Goal: Task Accomplishment & Management: Manage account settings

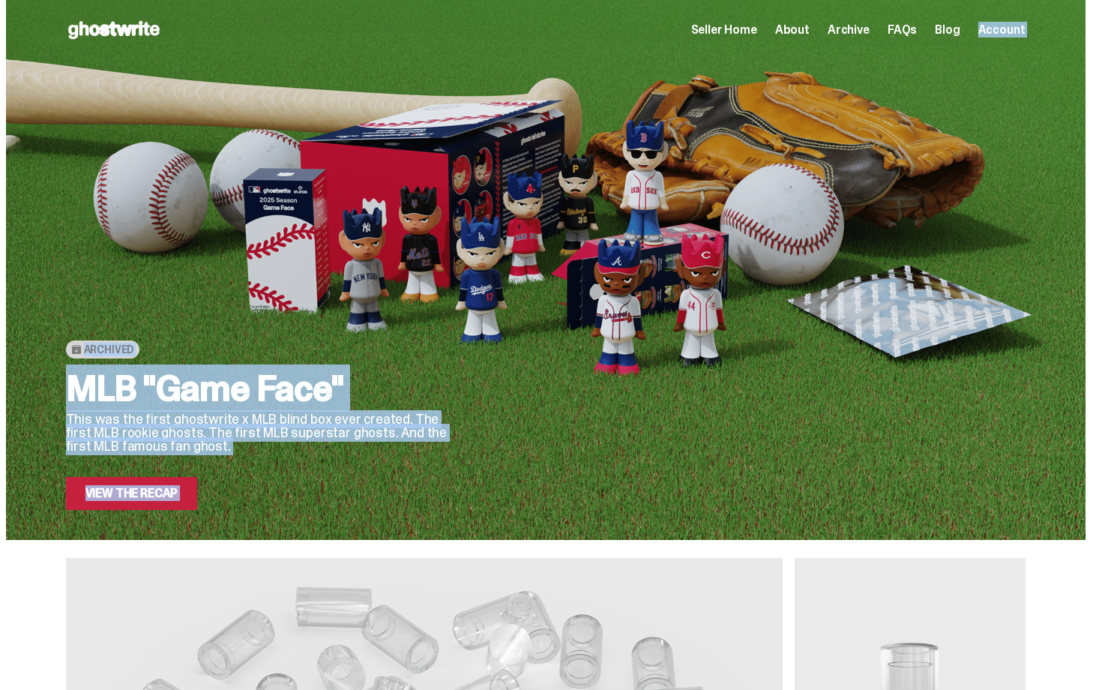
drag, startPoint x: 1102, startPoint y: 536, endPoint x: 1099, endPoint y: -27, distance: 563.2
click at [1091, 0] on html "Open main menu Home Seller Home About Archive FAQs Blog Account Seller Home" at bounding box center [545, 345] width 1091 height 690
click at [104, 502] on link "View the Recap" at bounding box center [132, 493] width 132 height 33
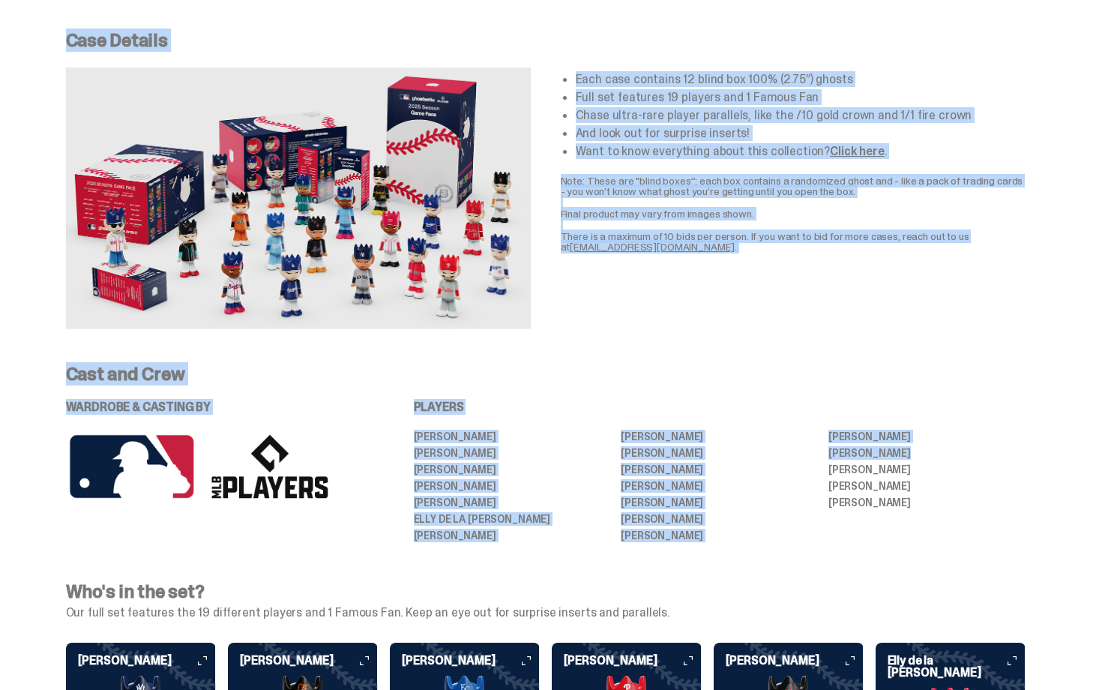
scroll to position [1135, 0]
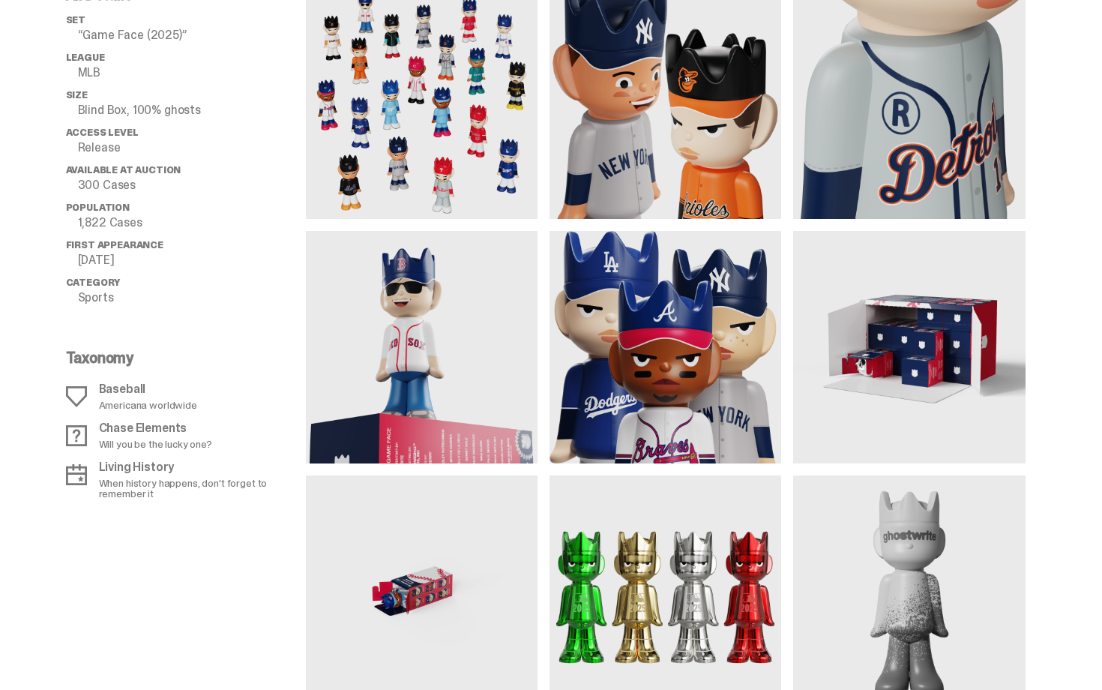
drag, startPoint x: 1102, startPoint y: 221, endPoint x: 1058, endPoint y: -10, distance: 235.0
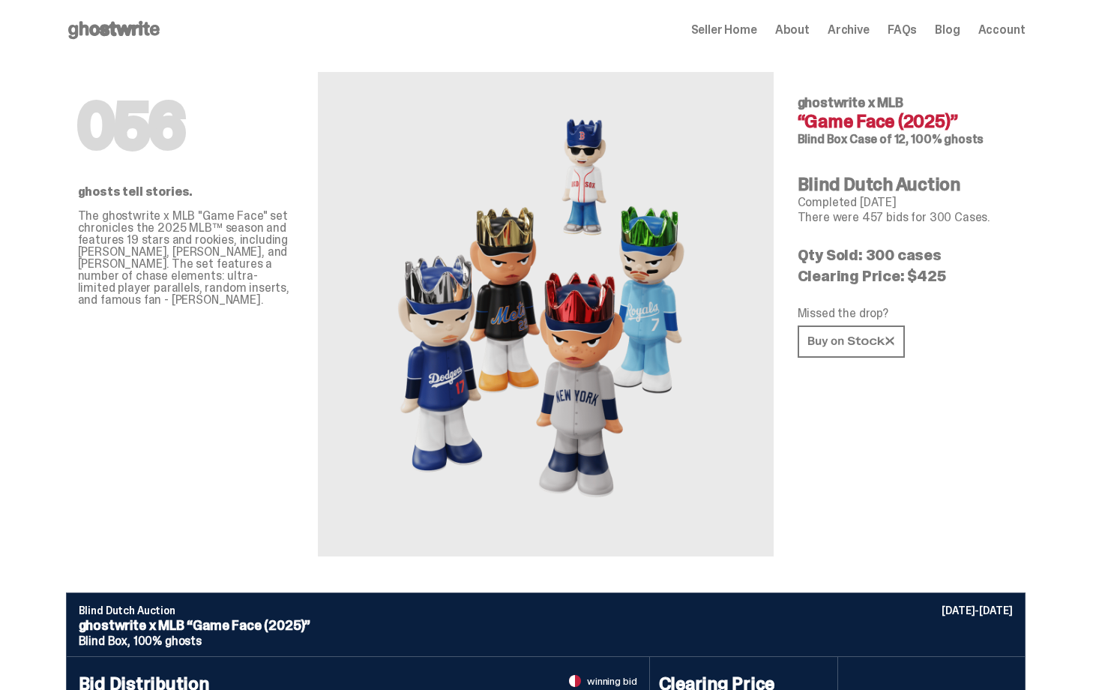
click at [980, 204] on p "Completed [DATE]" at bounding box center [906, 202] width 216 height 12
click at [859, 30] on span "Archive" at bounding box center [849, 30] width 42 height 12
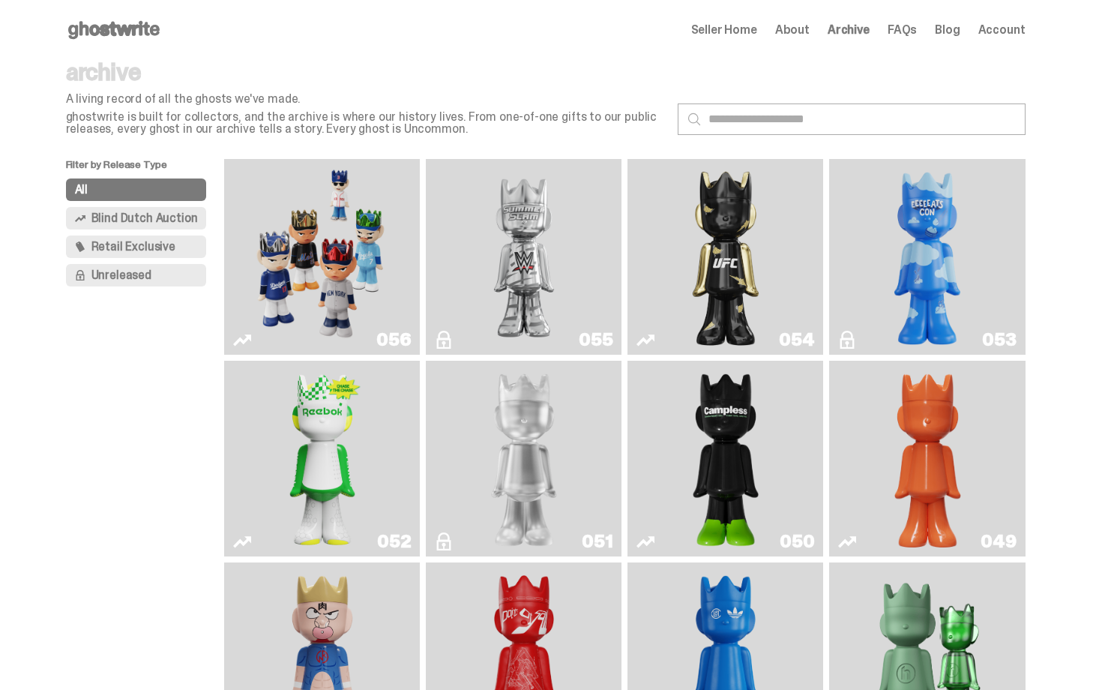
click at [757, 32] on span "Seller Home" at bounding box center [724, 30] width 66 height 12
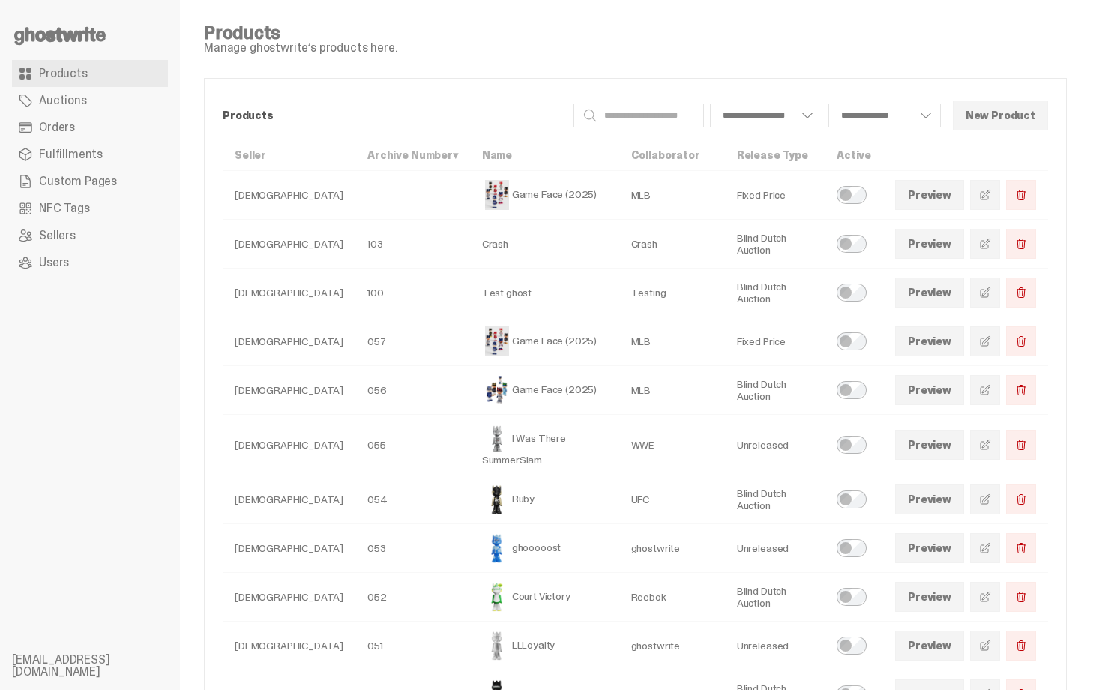
click at [799, 34] on div "Products Manage ghostwrite’s products here." at bounding box center [635, 39] width 863 height 30
select select
click at [101, 132] on link "Orders" at bounding box center [90, 127] width 156 height 27
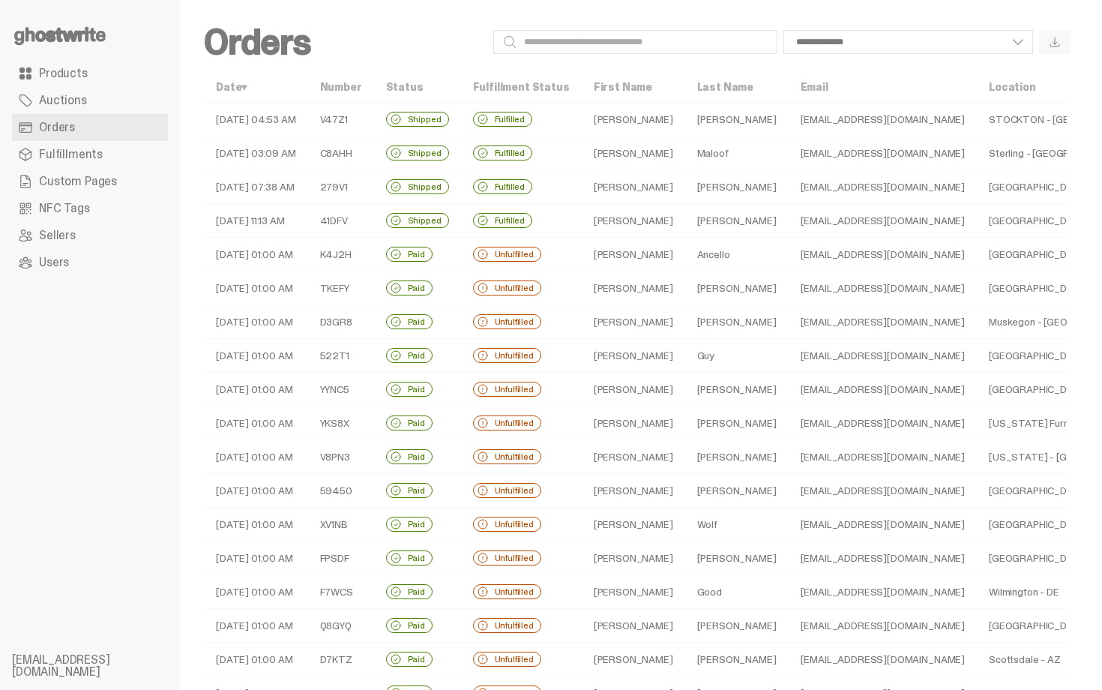
click at [608, 155] on td "[PERSON_NAME]" at bounding box center [633, 153] width 103 height 34
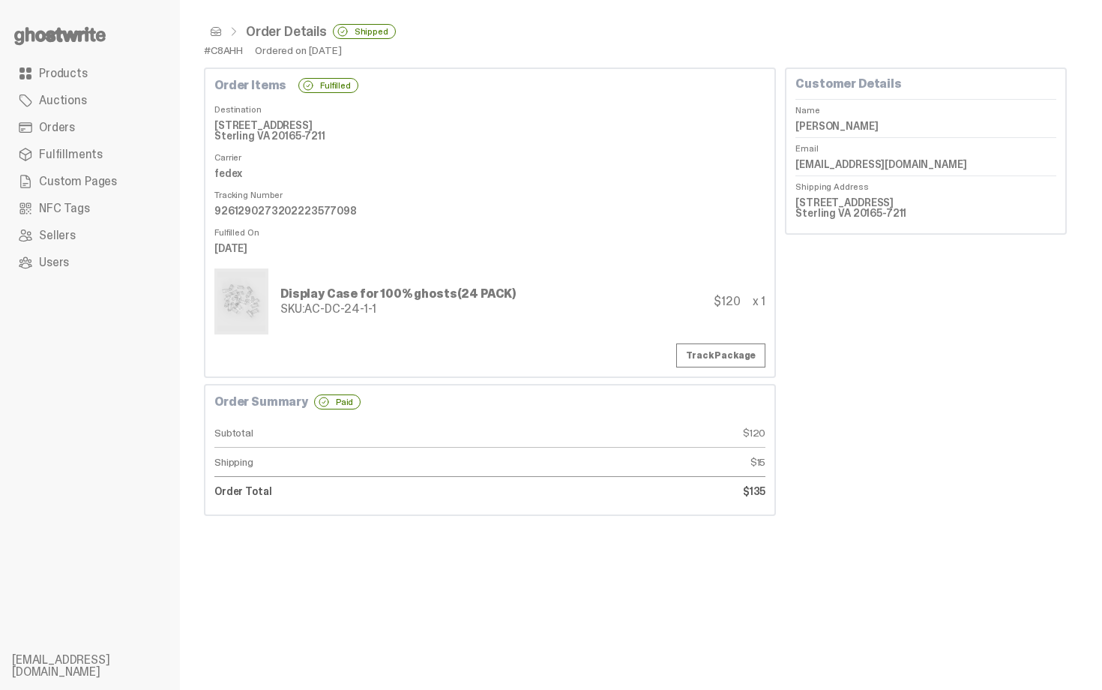
click at [220, 34] on span at bounding box center [216, 31] width 12 height 12
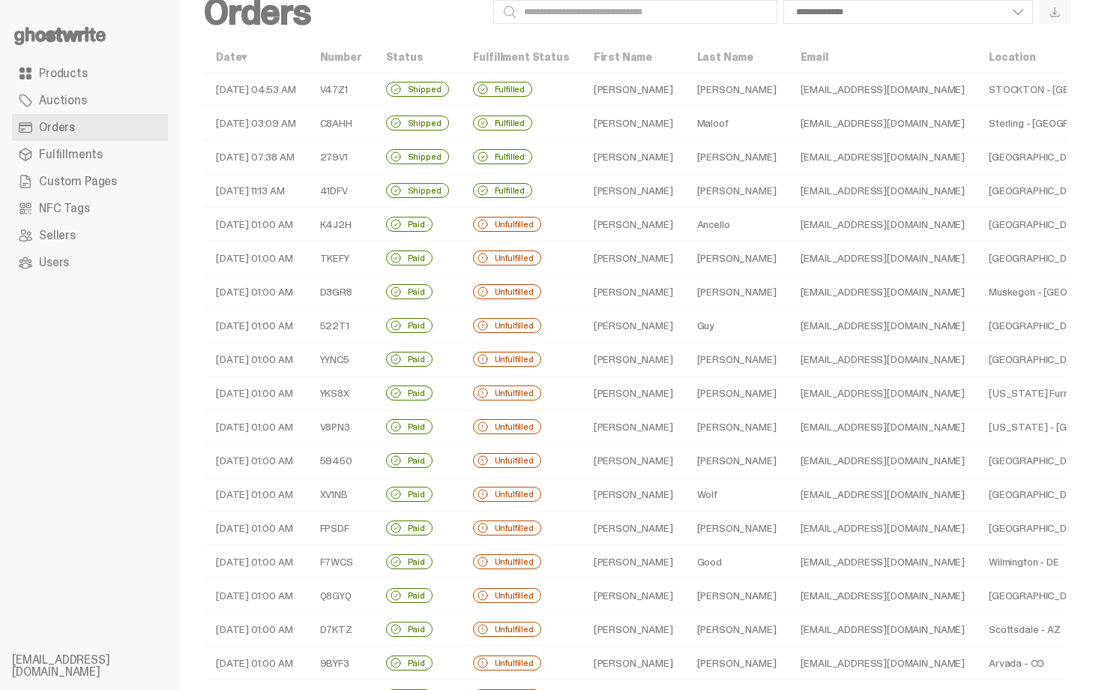
scroll to position [60, 0]
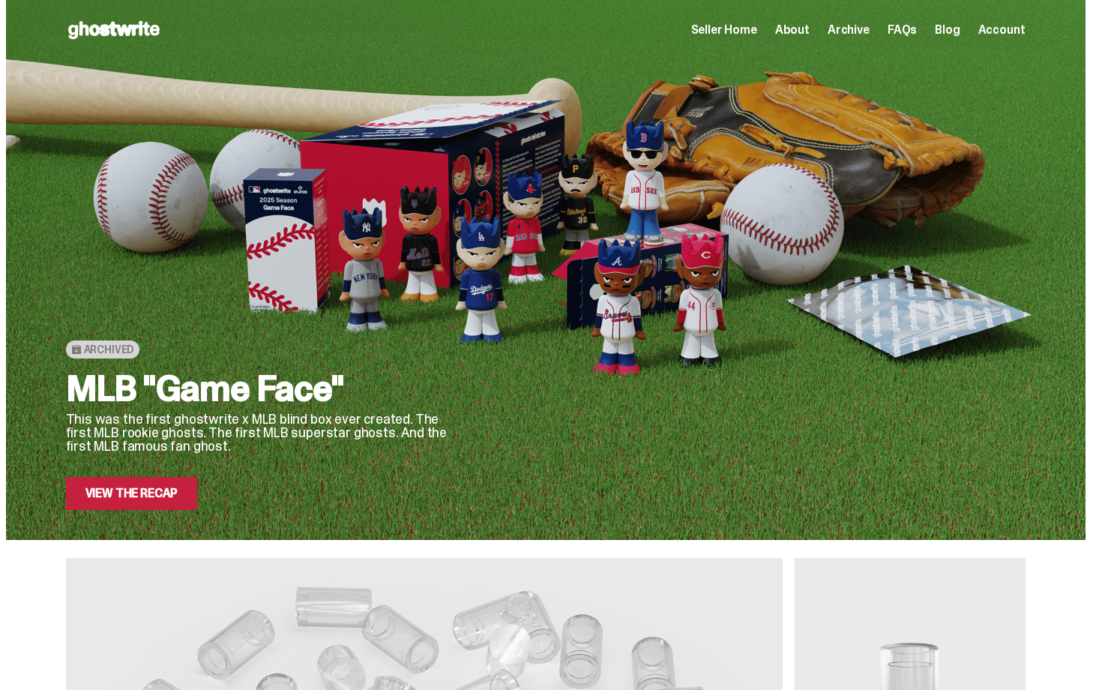
click at [757, 33] on span "Seller Home" at bounding box center [724, 30] width 66 height 12
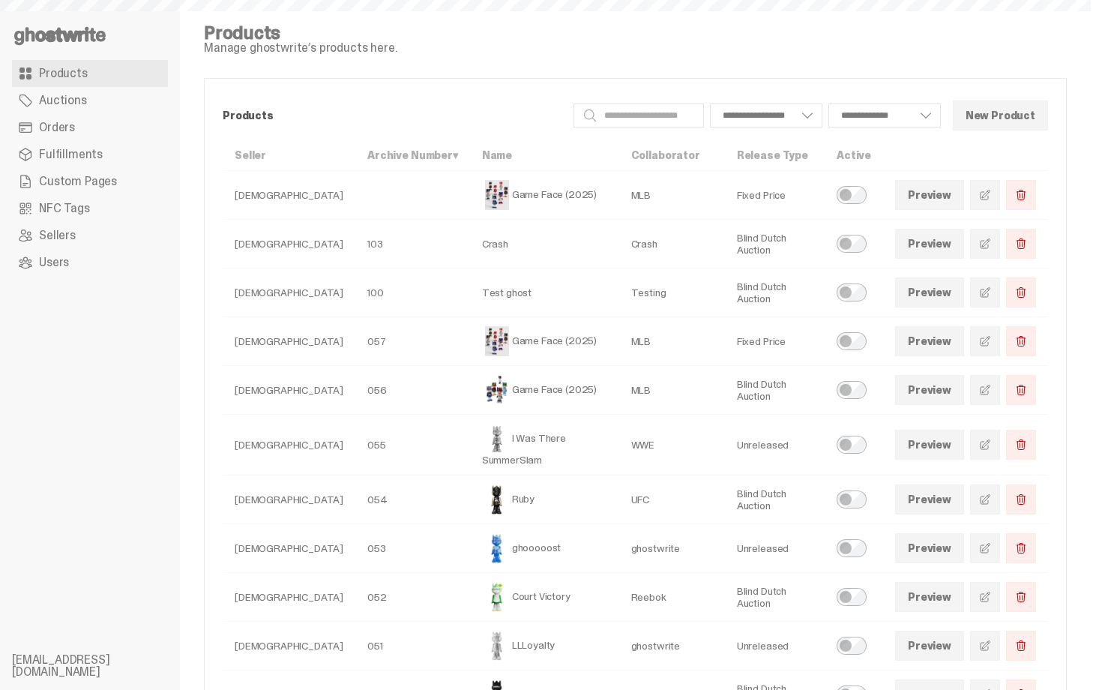
select select
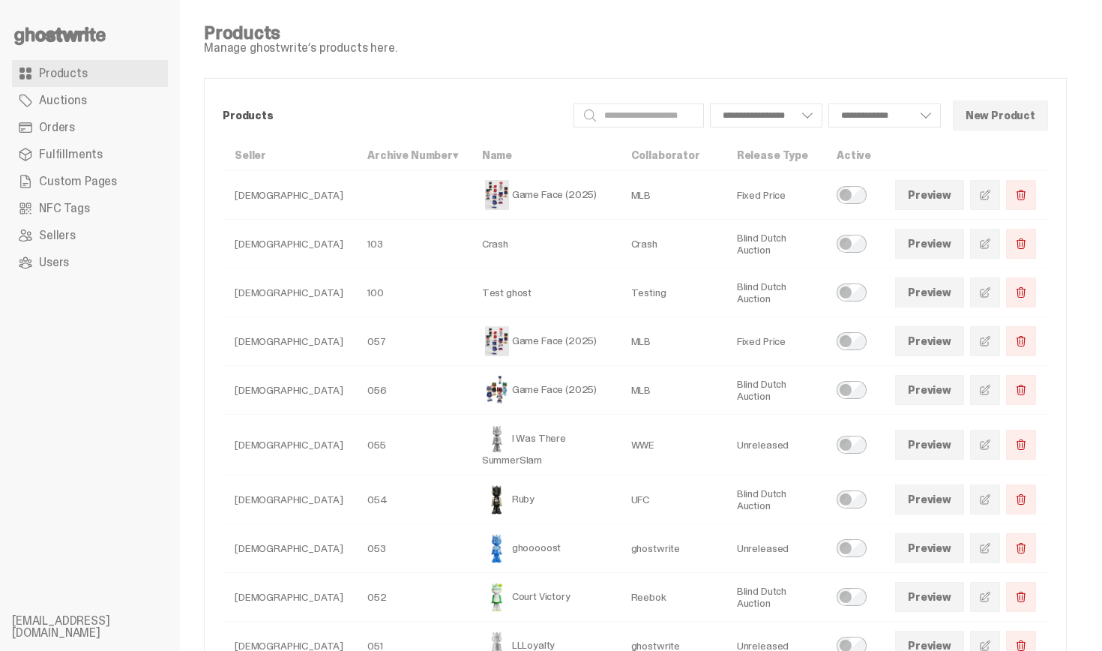
click at [54, 129] on span "Orders" at bounding box center [57, 127] width 36 height 12
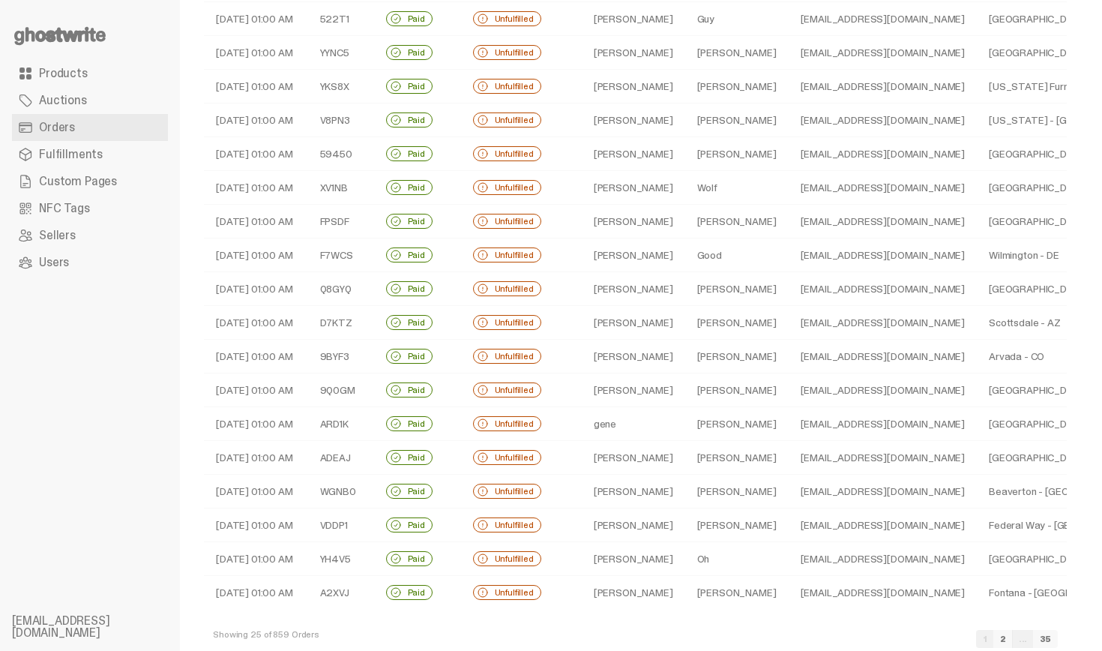
scroll to position [367, 0]
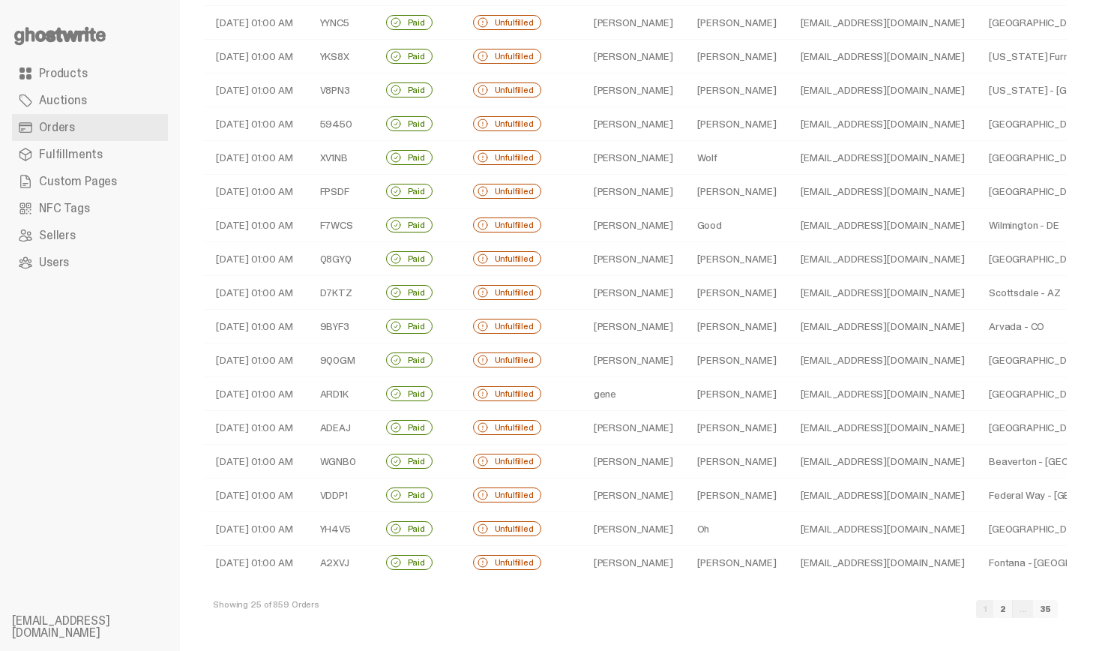
click at [1013, 614] on link "2" at bounding box center [1003, 609] width 19 height 18
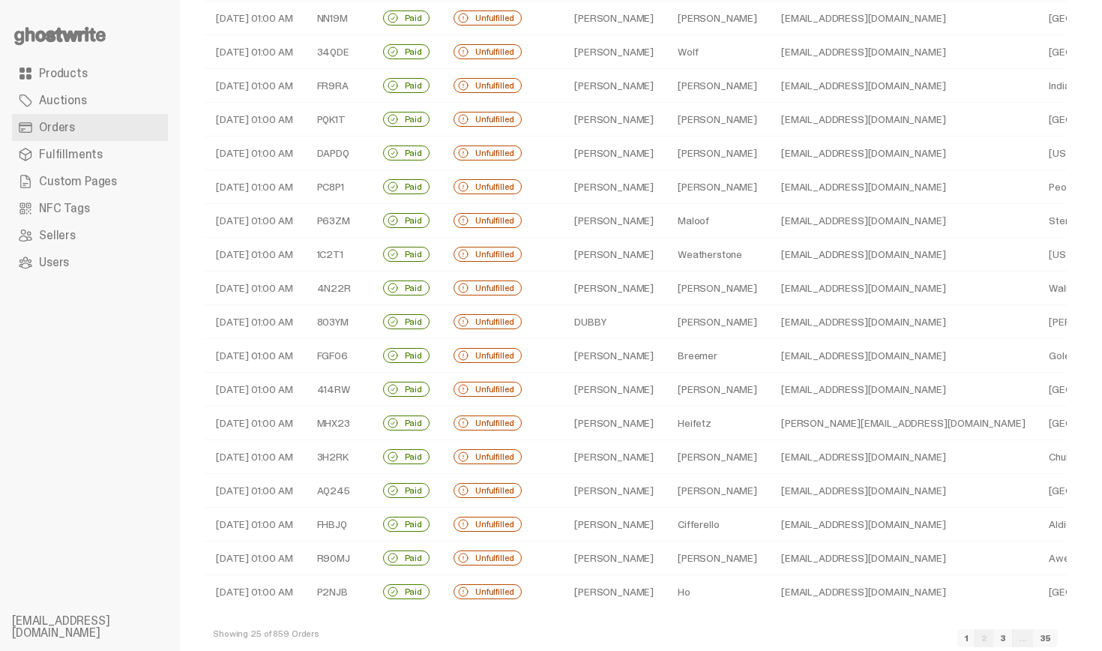
scroll to position [367, 0]
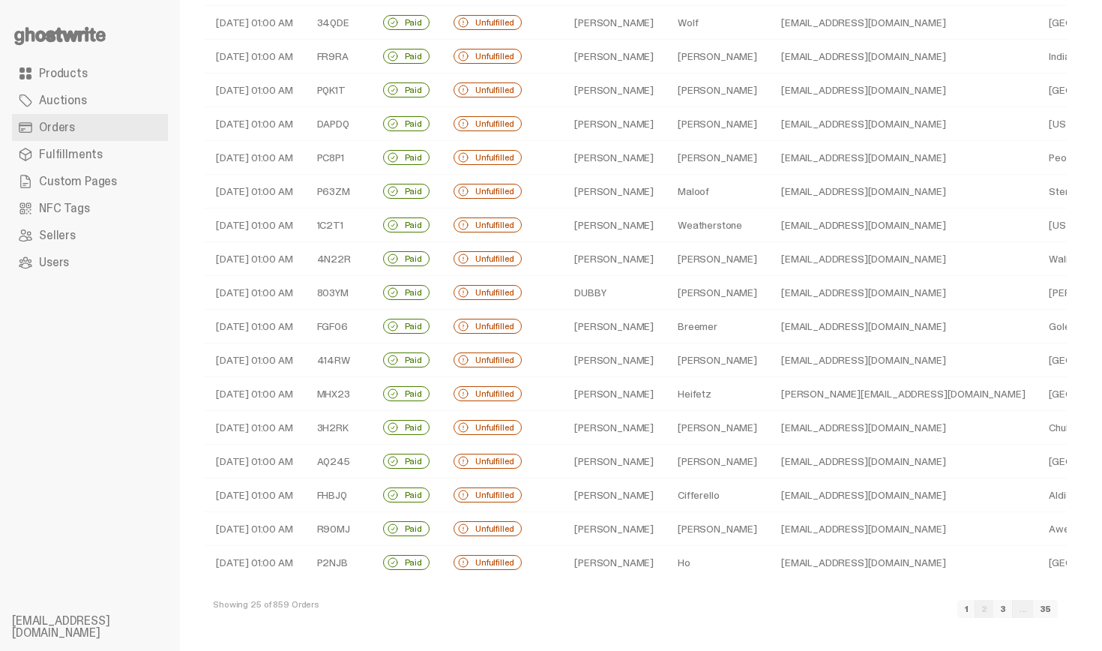
click at [1013, 613] on link "3" at bounding box center [1003, 609] width 19 height 18
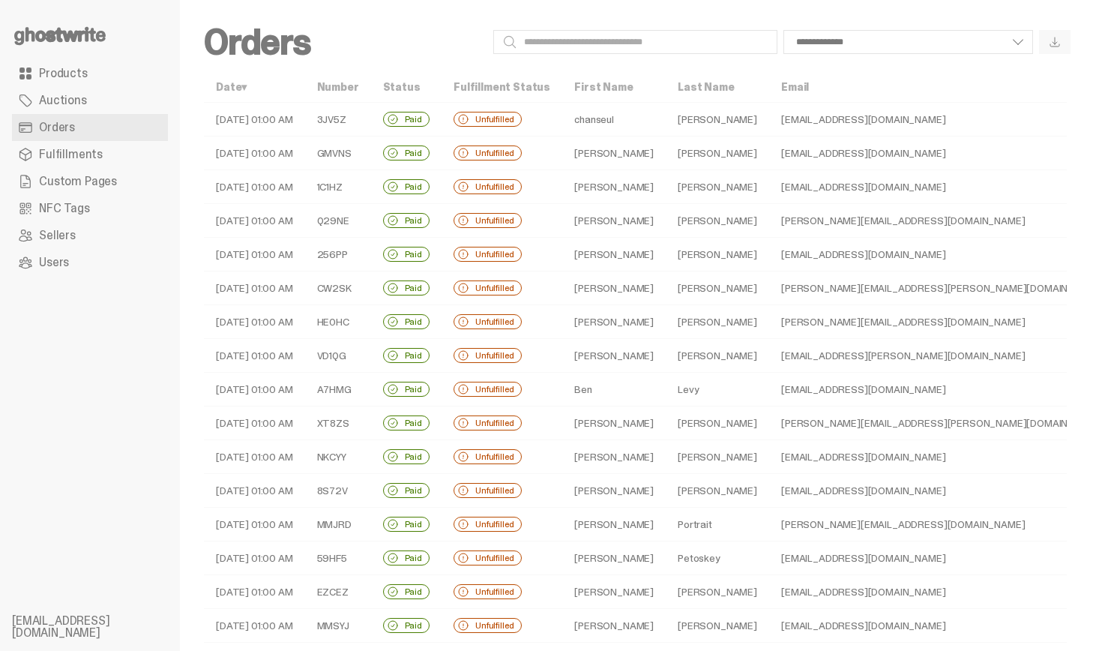
drag, startPoint x: 1102, startPoint y: 328, endPoint x: 973, endPoint y: -66, distance: 414.0
click at [973, 0] on html "**********" at bounding box center [545, 325] width 1091 height 651
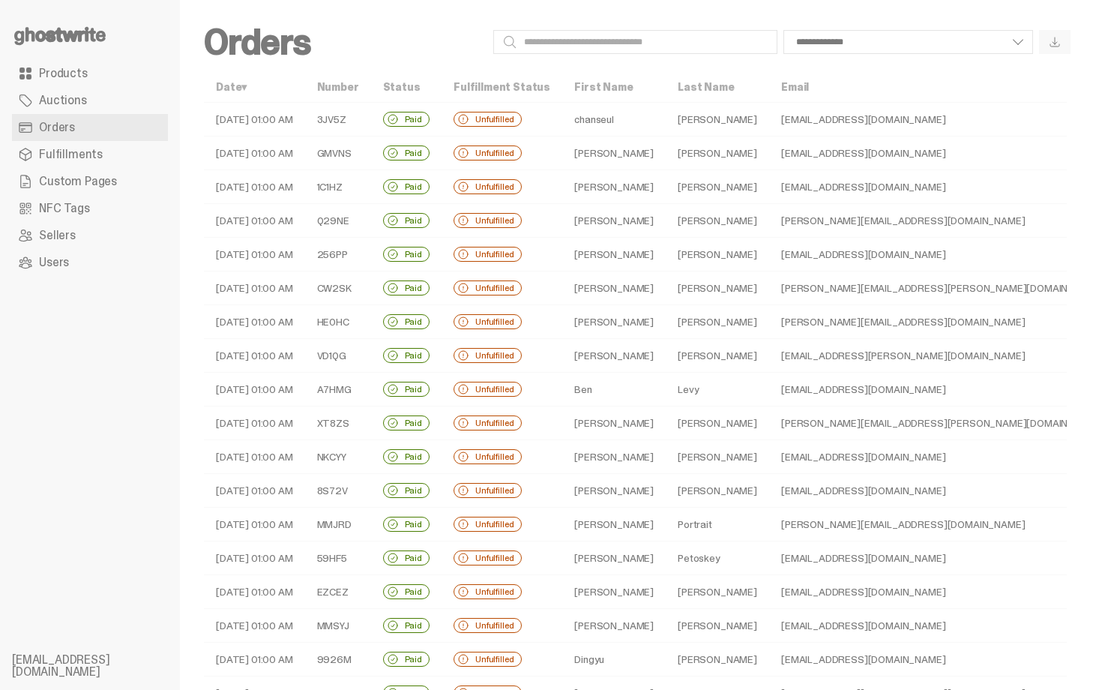
select select
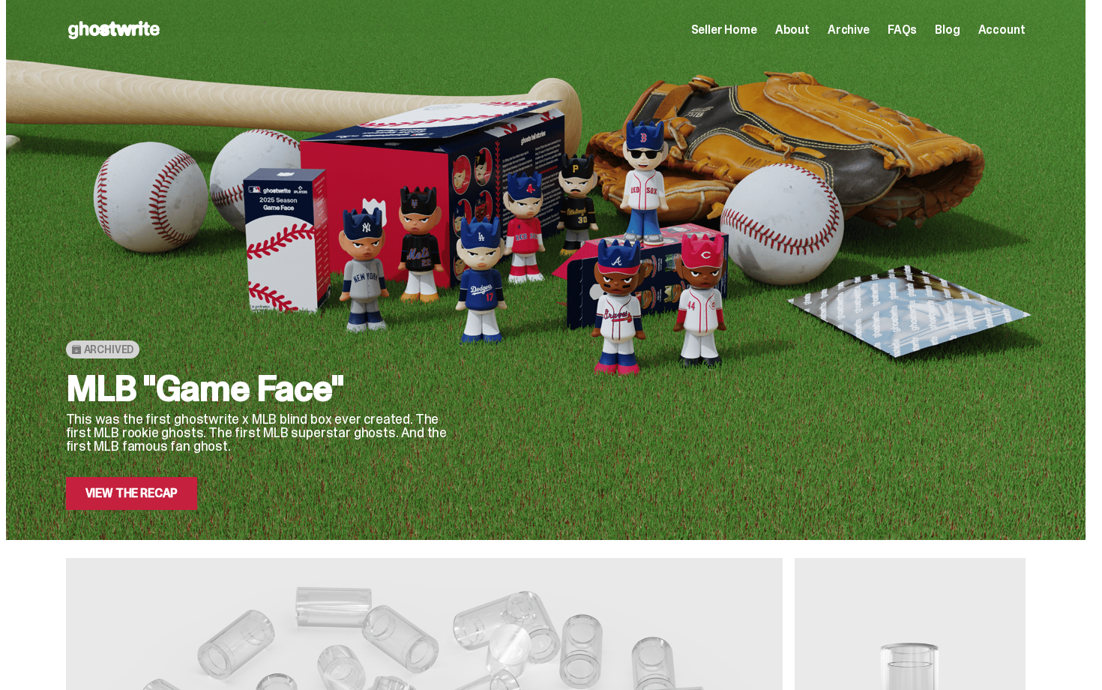
click at [146, 498] on link "View the Recap" at bounding box center [132, 493] width 132 height 33
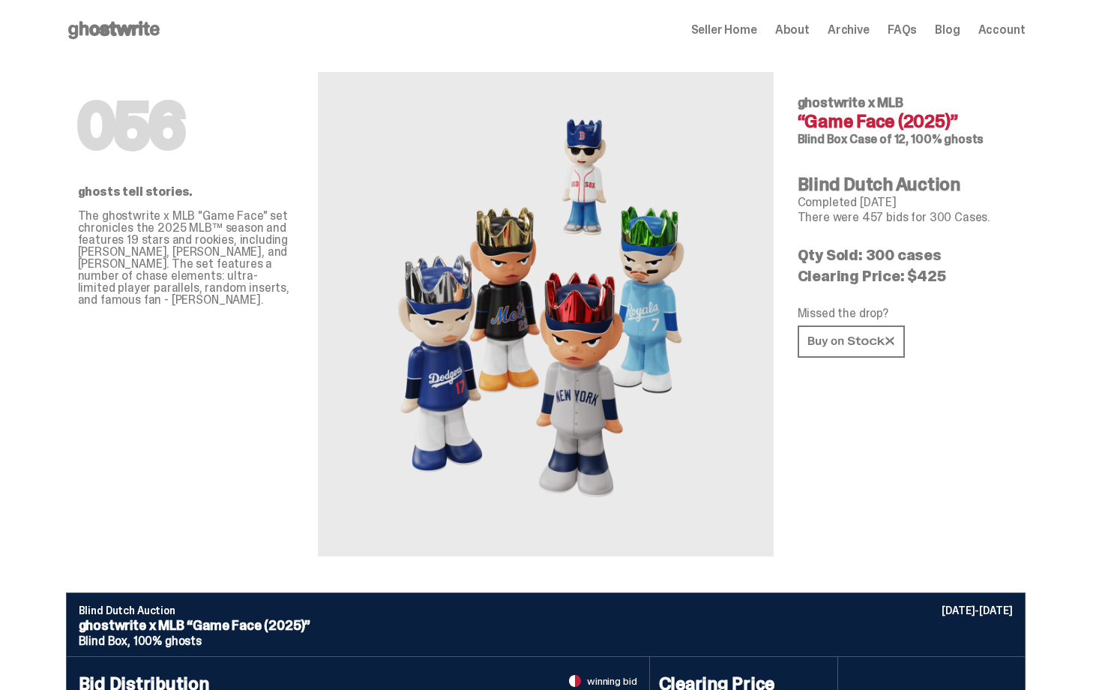
drag, startPoint x: 1102, startPoint y: 403, endPoint x: 1026, endPoint y: -27, distance: 437.0
click at [1026, 0] on html "Open main menu Home Seller Home About Archive FAQs Blog Account Seller Home" at bounding box center [545, 345] width 1091 height 690
click at [250, 77] on div "056 ghosts tell stories. The ghostwrite x MLB "Game Face" set chronicles the 20…" at bounding box center [186, 308] width 216 height 496
click at [160, 34] on use at bounding box center [113, 30] width 91 height 18
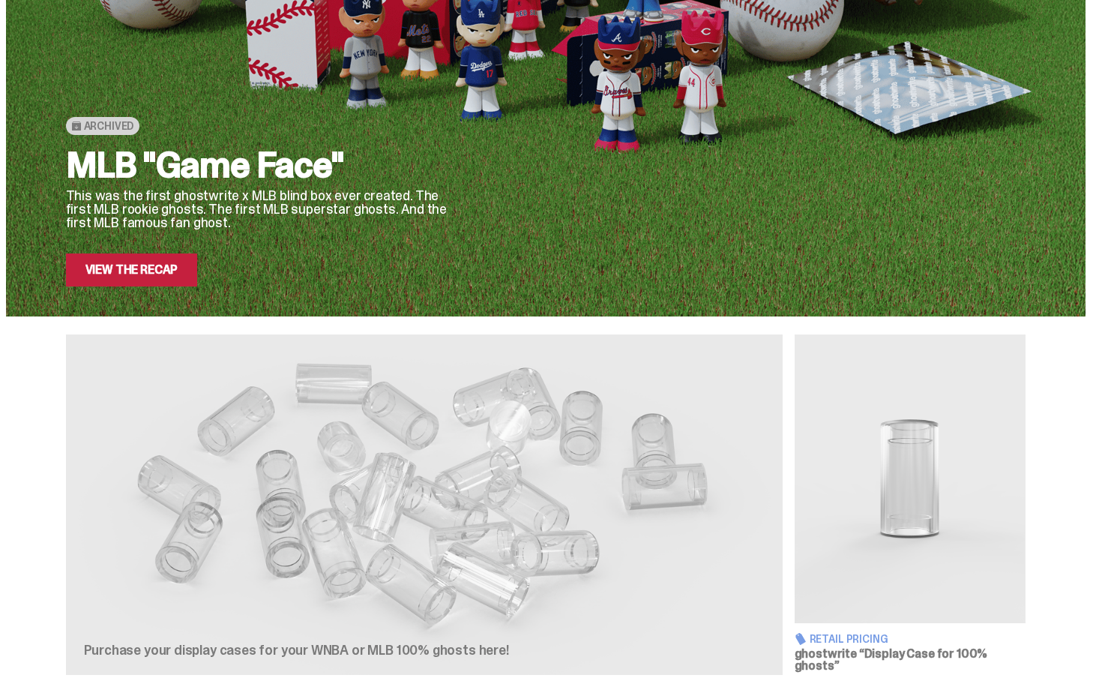
scroll to position [117, 0]
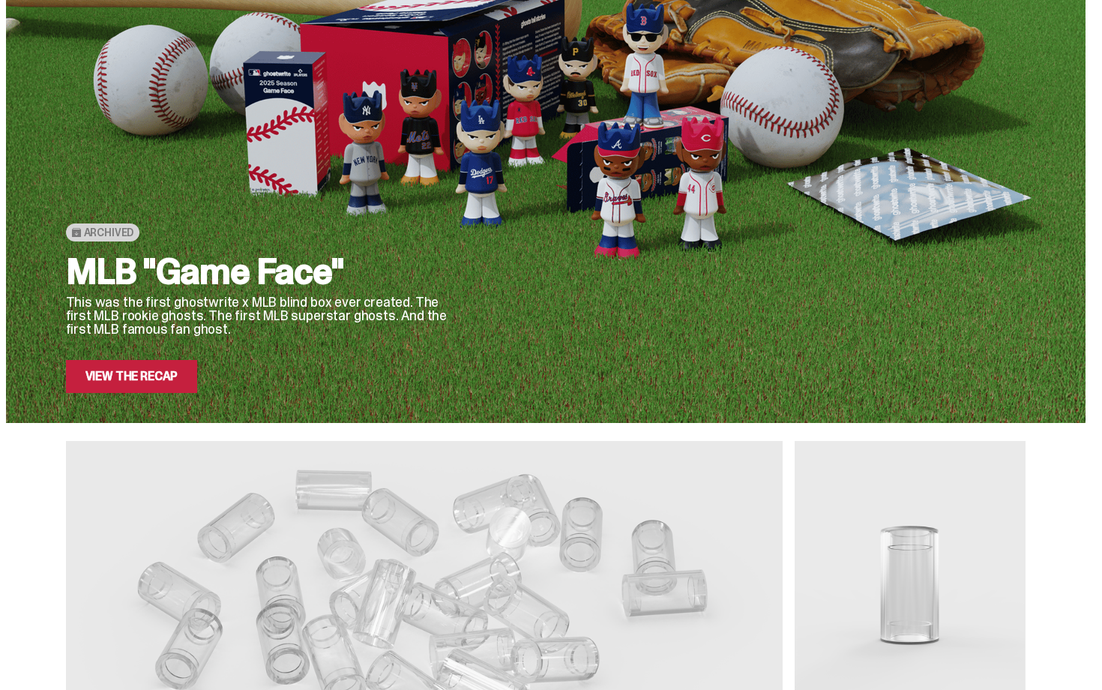
click at [155, 362] on link "View the Recap" at bounding box center [132, 376] width 132 height 33
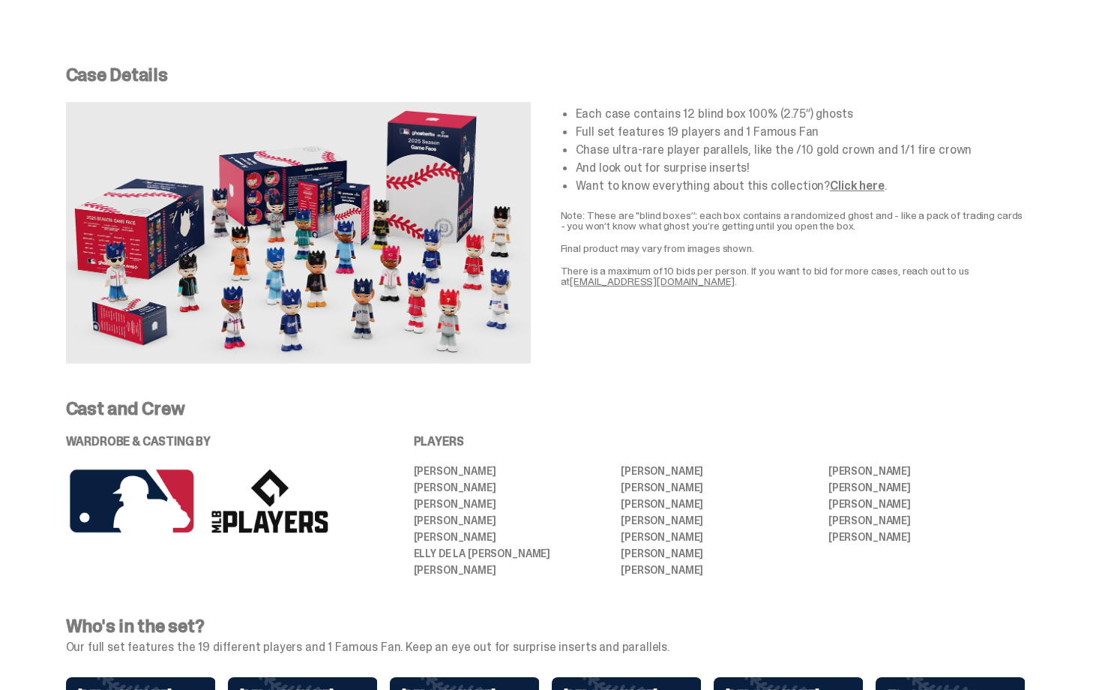
drag, startPoint x: 1102, startPoint y: 313, endPoint x: 1075, endPoint y: 423, distance: 113.3
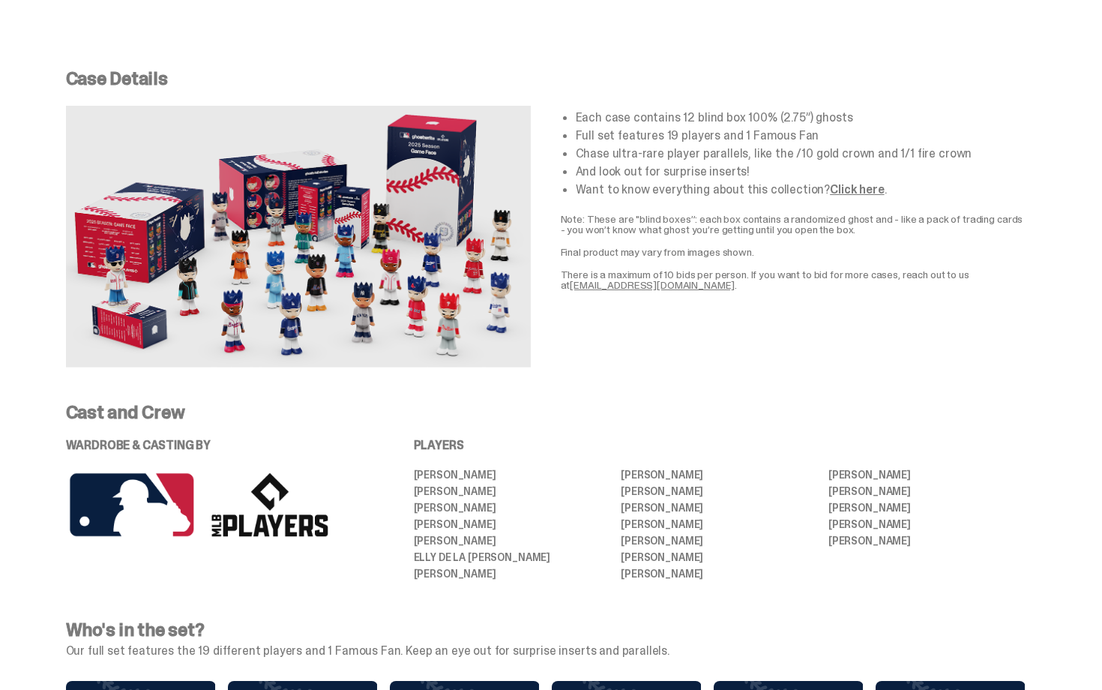
click at [1056, 403] on div "Cast and Crew WARDROBE & CASTING BY PLAYERS [PERSON_NAME] [PERSON_NAME] [PERSON…" at bounding box center [545, 502] width 1091 height 199
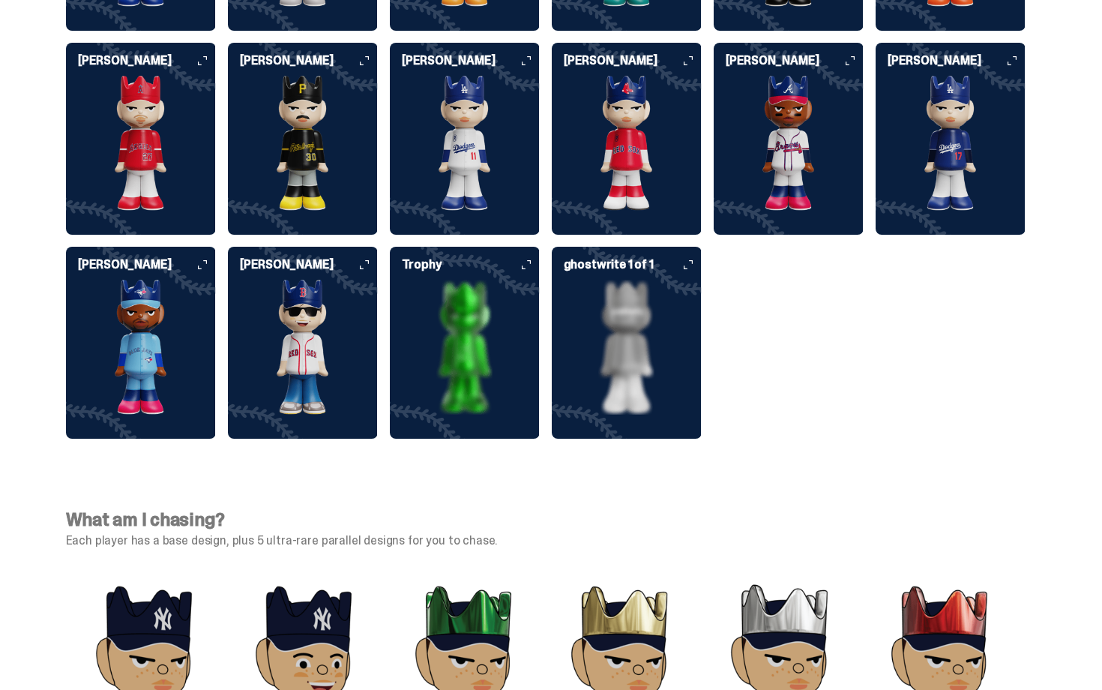
scroll to position [1297, 0]
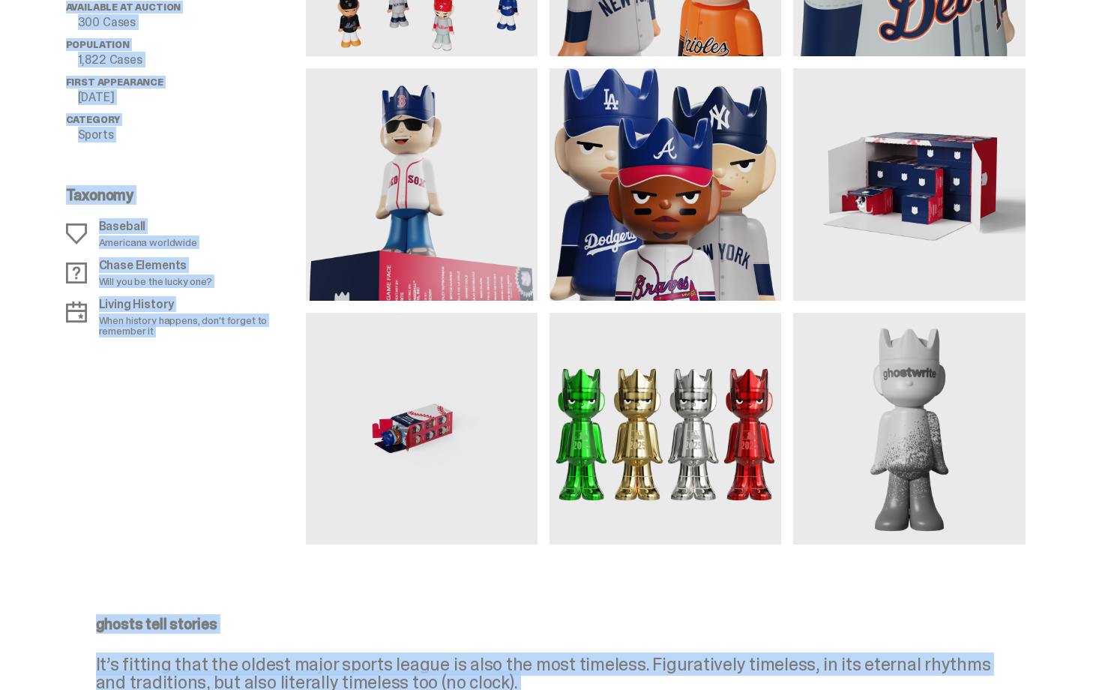
drag, startPoint x: 1102, startPoint y: 425, endPoint x: 1052, endPoint y: -27, distance: 454.9
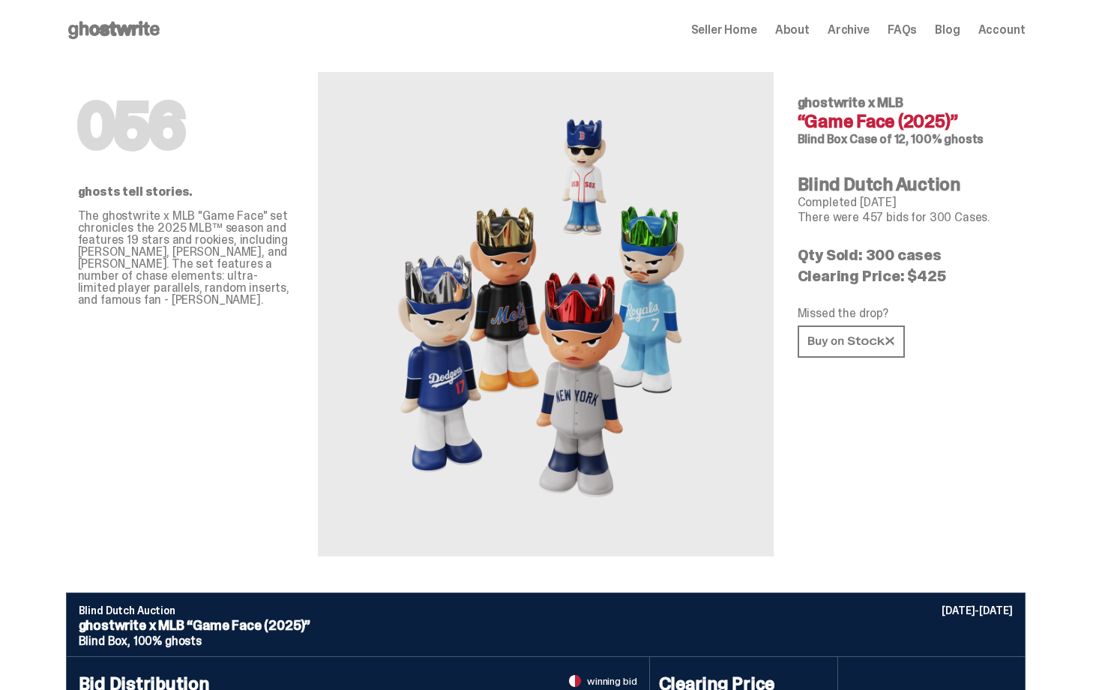
click at [1026, 151] on div "056 ghosts tell stories. The ghostwrite x MLB "Game Face" set chronicles the 20…" at bounding box center [546, 326] width 960 height 532
click at [134, 30] on use at bounding box center [113, 30] width 91 height 18
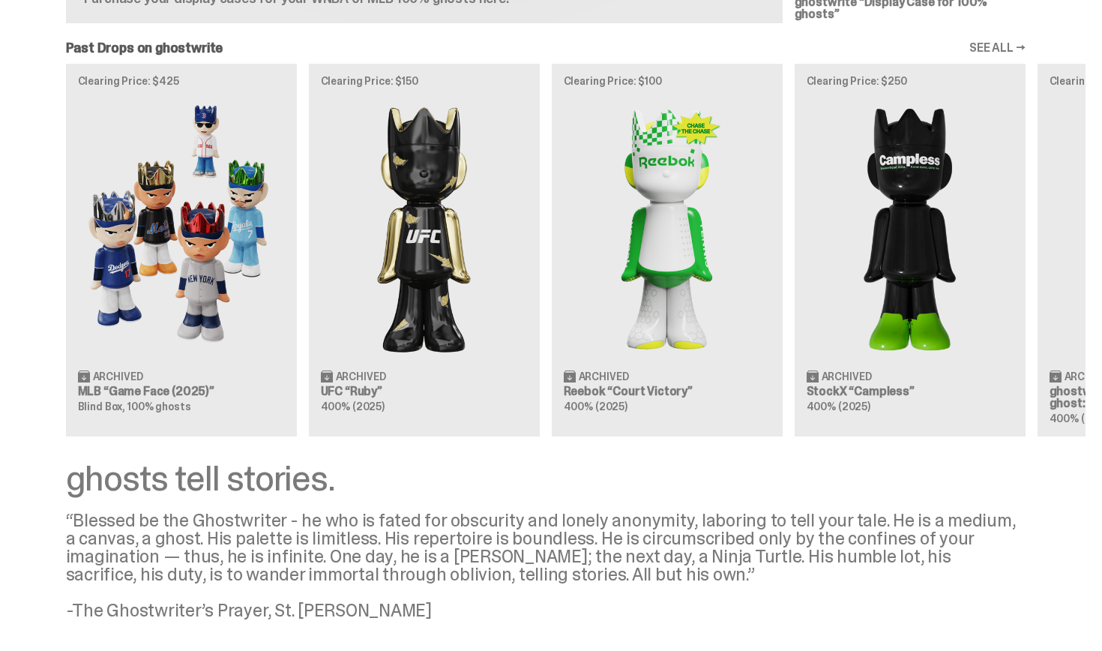
scroll to position [846, 0]
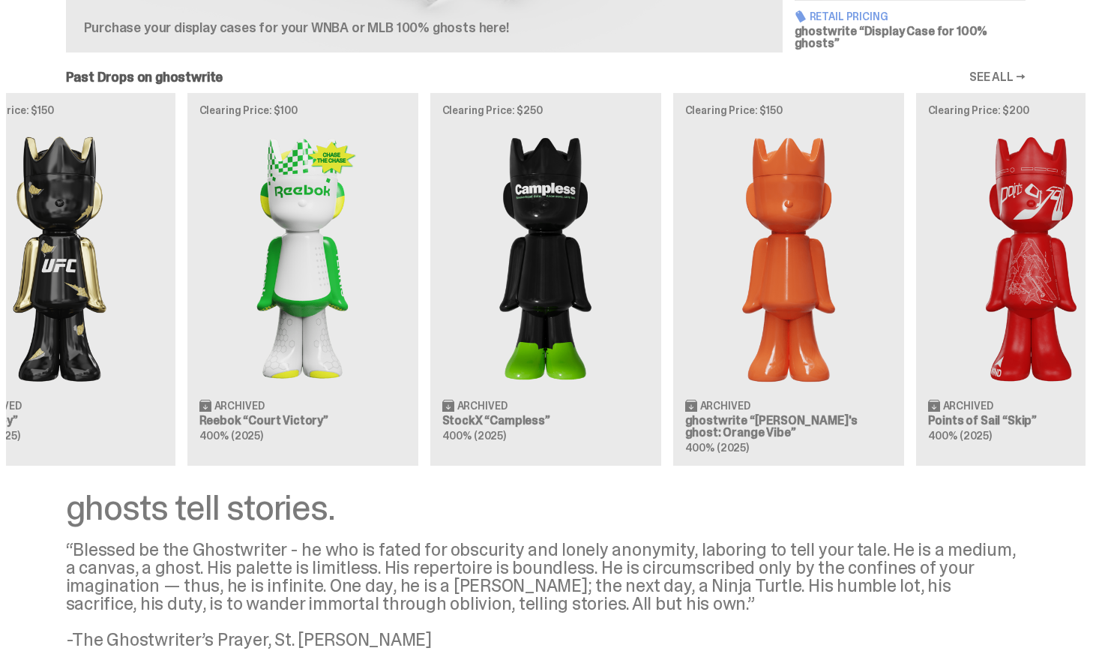
click at [640, 353] on div "Clearing Price: $425 Archived MLB “Game Face (2025)” Blind Box, 100% ghosts Cle…" at bounding box center [546, 279] width 1080 height 372
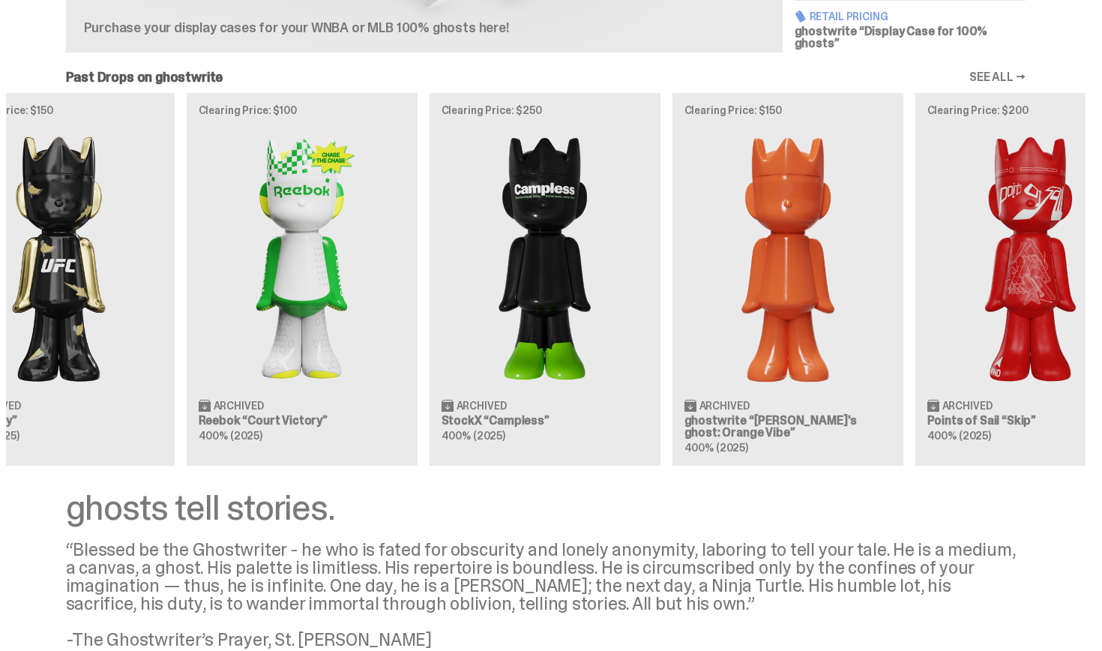
scroll to position [0, 486]
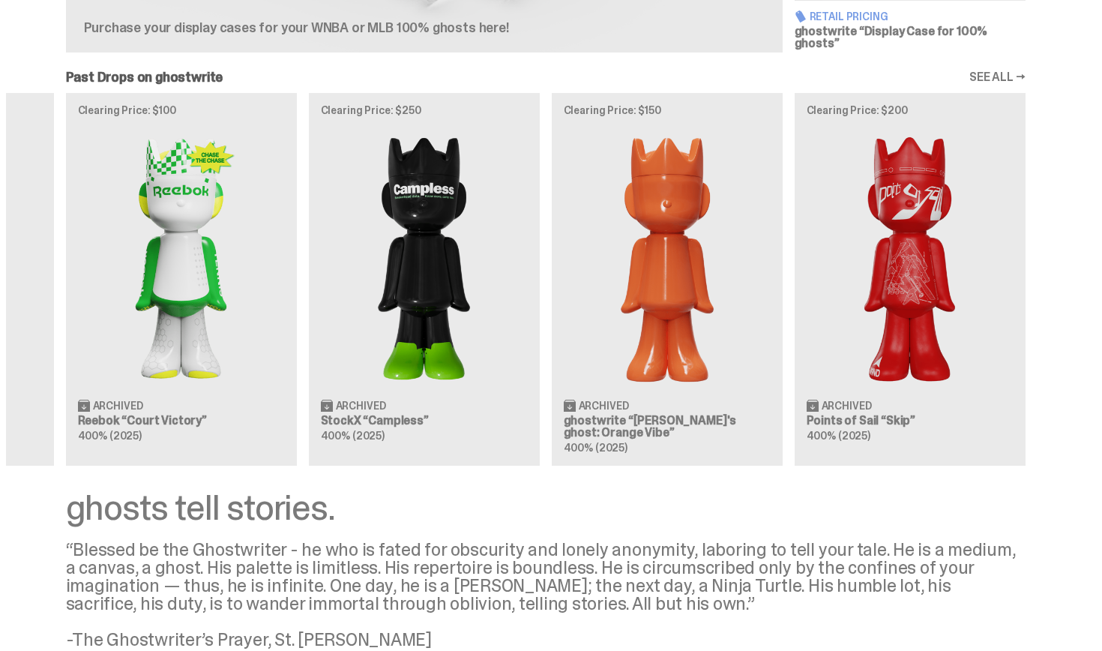
click at [298, 272] on div "Clearing Price: $425 Archived MLB “Game Face (2025)” Blind Box, 100% ghosts Cle…" at bounding box center [546, 279] width 1080 height 372
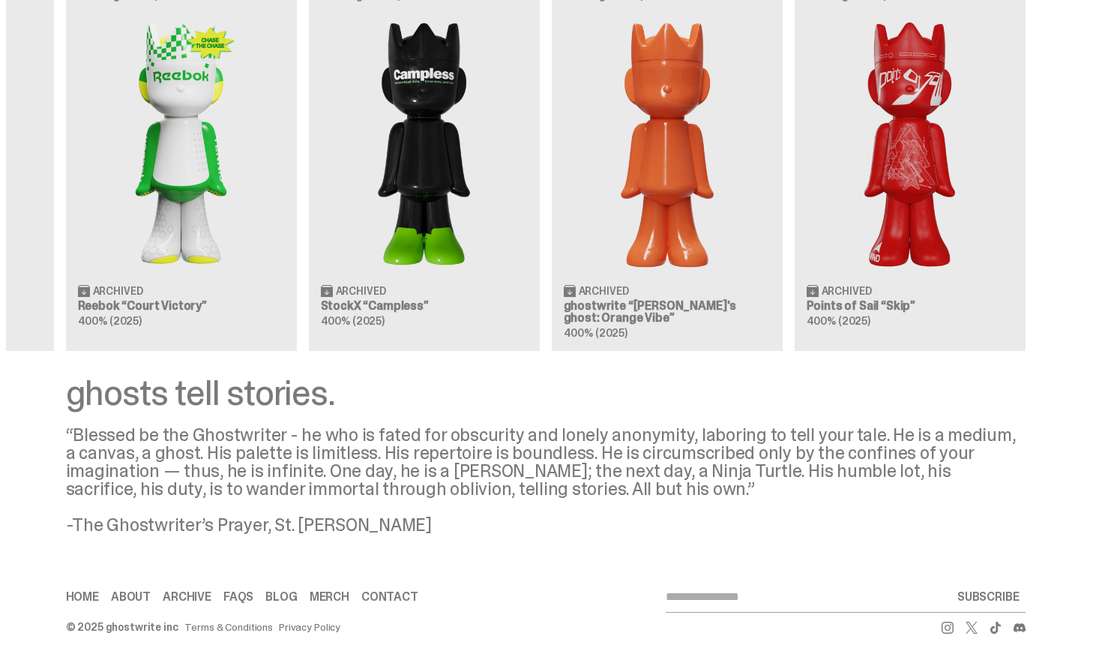
scroll to position [19, 0]
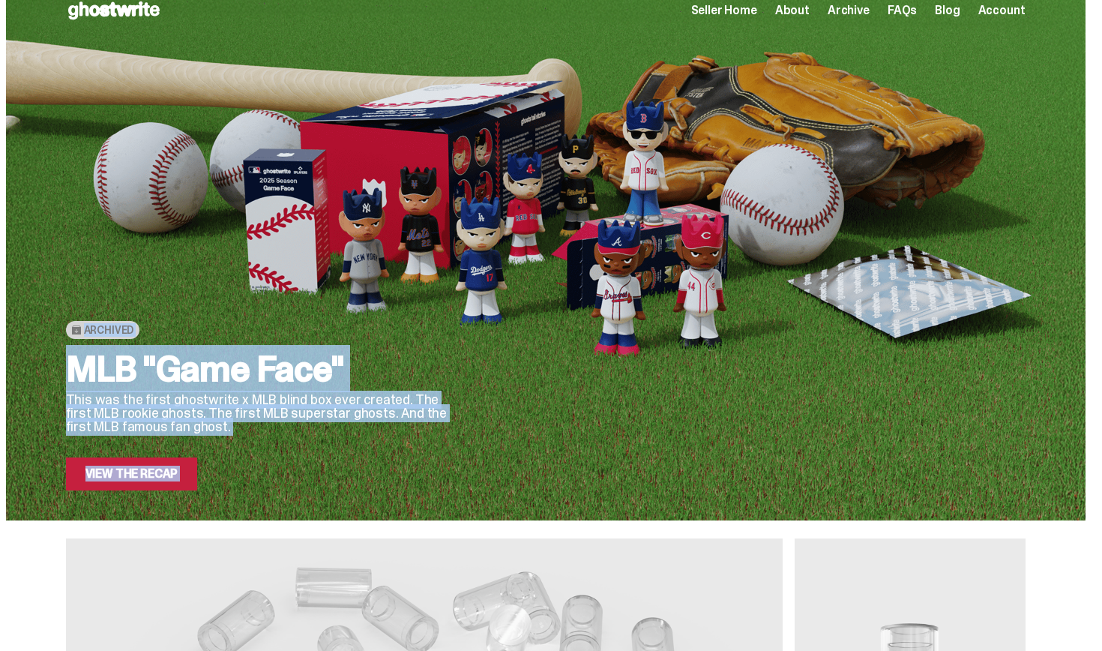
drag, startPoint x: 1102, startPoint y: 428, endPoint x: 1102, endPoint y: -66, distance: 494.2
click at [1091, 0] on html "Open main menu Home Seller Home About Archive FAQs Blog Account Seller Home" at bounding box center [545, 306] width 1091 height 651
